Goal: Task Accomplishment & Management: Complete application form

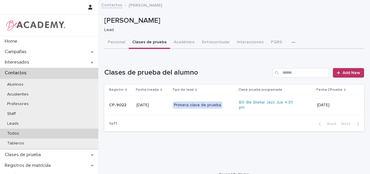
click at [10, 132] on p "Todos" at bounding box center [12, 133] width 21 height 5
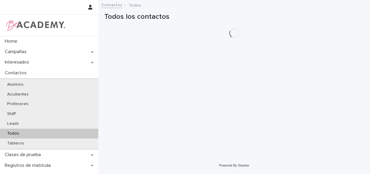
click at [11, 131] on p "Todos" at bounding box center [12, 133] width 21 height 5
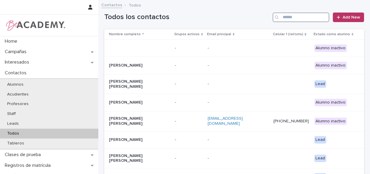
click at [287, 17] on input "Search" at bounding box center [301, 18] width 57 height 10
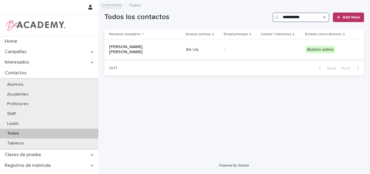
type input "**********"
click at [224, 54] on td "-" at bounding box center [240, 50] width 37 height 20
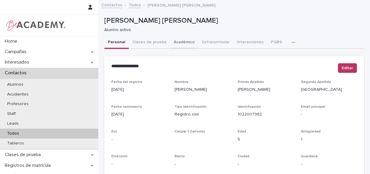
click at [179, 43] on button "Académico" at bounding box center [184, 42] width 28 height 13
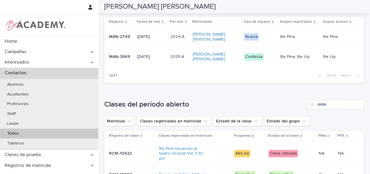
scroll to position [203, 0]
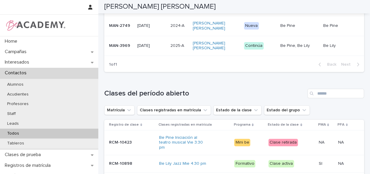
click at [236, 53] on div "Vera Ocampo Valencia" at bounding box center [216, 45] width 46 height 15
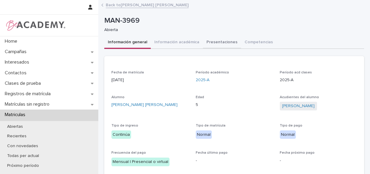
click at [225, 43] on button "Presentaciones" at bounding box center [222, 42] width 38 height 13
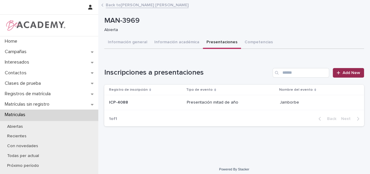
click at [337, 74] on icon at bounding box center [339, 73] width 4 height 4
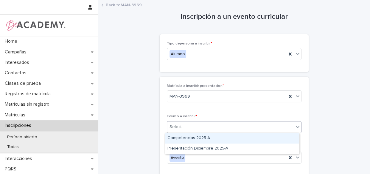
click at [231, 125] on div "Select..." at bounding box center [230, 127] width 127 height 10
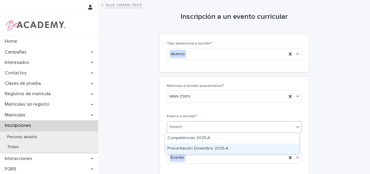
click at [217, 147] on div "Presentación Diciembre 2025-A" at bounding box center [232, 148] width 134 height 10
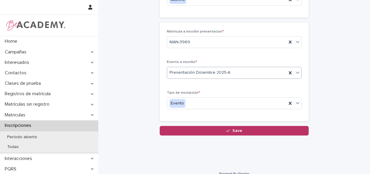
scroll to position [57, 0]
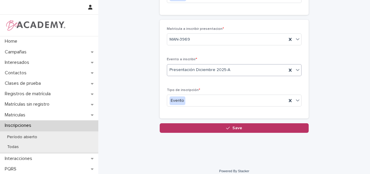
click at [214, 121] on div "Loading... Saving… Matrícula a inscribir presentacion * MAN-3969 Evento a inscr…" at bounding box center [234, 71] width 149 height 103
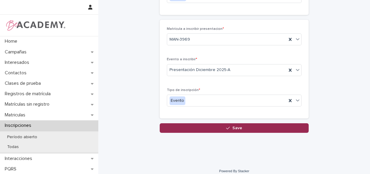
click at [215, 131] on button "Save" at bounding box center [234, 128] width 149 height 10
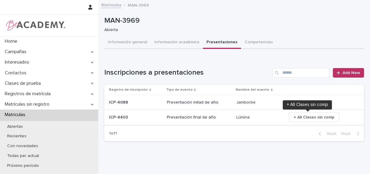
click at [300, 116] on span "+ All Clases sin comp" at bounding box center [314, 117] width 41 height 6
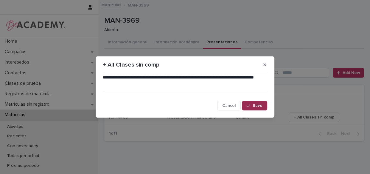
click at [249, 103] on icon "button" at bounding box center [249, 105] width 4 height 4
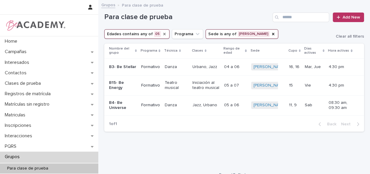
click at [162, 32] on icon "Edades" at bounding box center [164, 34] width 5 height 5
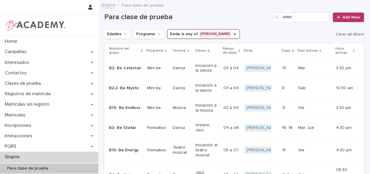
click at [232, 32] on icon "Sede" at bounding box center [234, 34] width 5 height 5
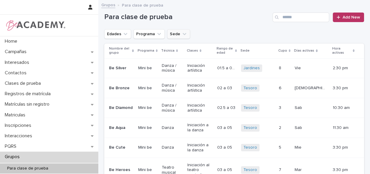
click at [174, 32] on button "Sede" at bounding box center [178, 34] width 23 height 10
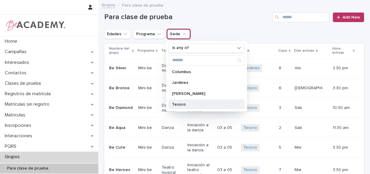
click at [181, 103] on p "Tesoro" at bounding box center [203, 104] width 63 height 4
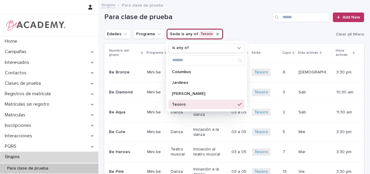
click at [219, 16] on h1 "Para clase de prueba" at bounding box center [187, 17] width 166 height 9
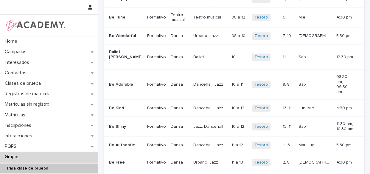
scroll to position [538, 0]
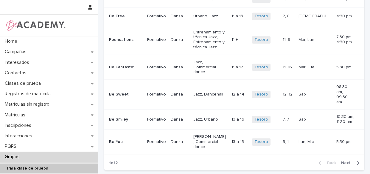
click at [342, 161] on span "Next" at bounding box center [347, 163] width 13 height 4
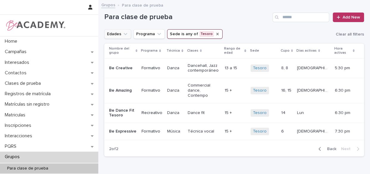
click at [115, 35] on button "Edades" at bounding box center [117, 34] width 27 height 10
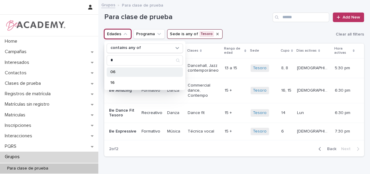
type input "*"
click at [113, 69] on div "06" at bounding box center [145, 72] width 76 height 10
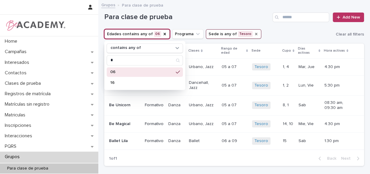
click at [208, 9] on div "Grupos Para clase de prueba" at bounding box center [234, 5] width 272 height 8
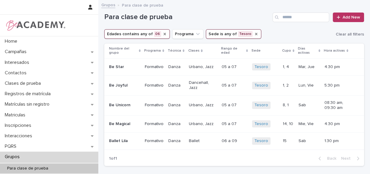
click at [164, 34] on icon "Edades" at bounding box center [165, 34] width 2 height 2
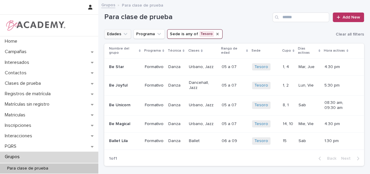
click at [115, 30] on button "Edades" at bounding box center [117, 34] width 27 height 10
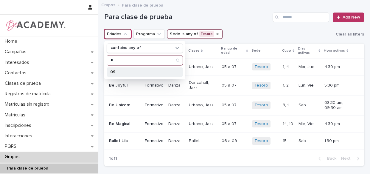
type input "*"
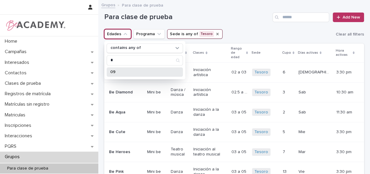
drag, startPoint x: 111, startPoint y: 72, endPoint x: 169, endPoint y: 21, distance: 76.7
click at [112, 72] on p "09" at bounding box center [141, 72] width 63 height 4
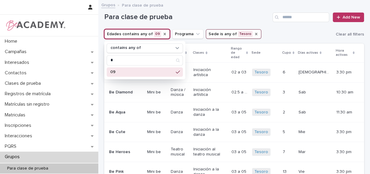
click at [204, 15] on h1 "Para clase de prueba" at bounding box center [187, 17] width 166 height 9
click at [214, 22] on div "Para clase de prueba Add New" at bounding box center [234, 15] width 260 height 29
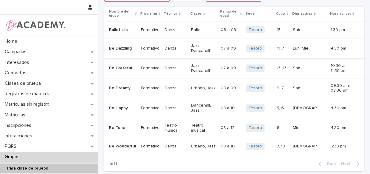
scroll to position [40, 0]
